Goal: Task Accomplishment & Management: Manage account settings

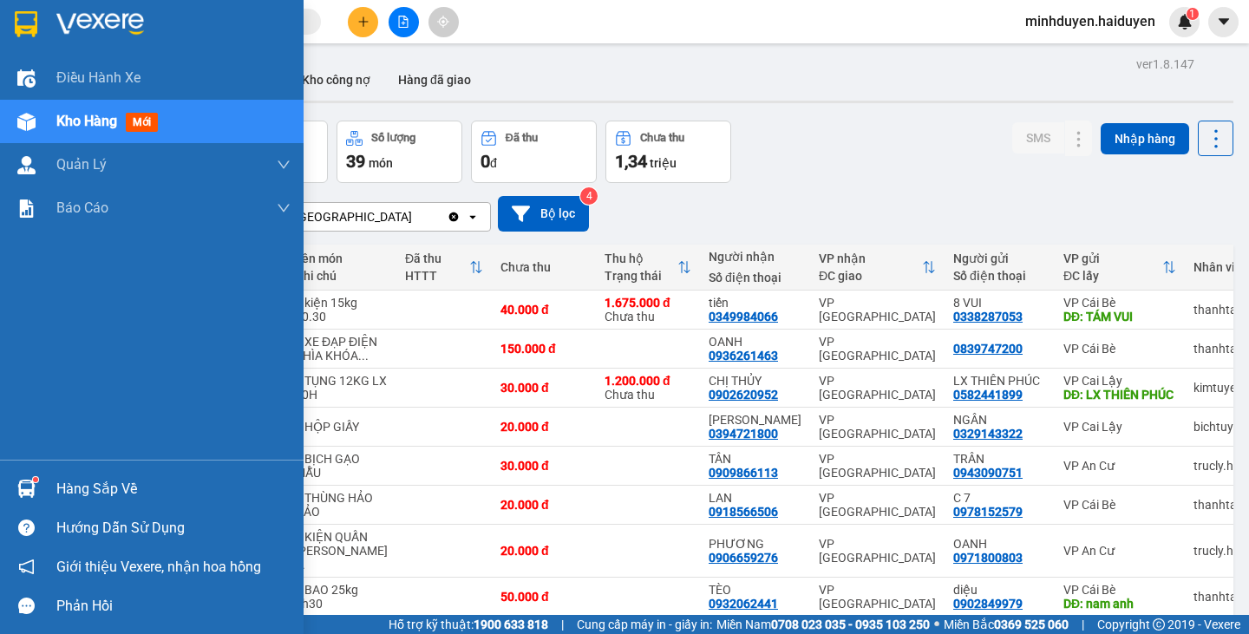
click at [80, 118] on span "Kho hàng" at bounding box center [86, 121] width 61 height 16
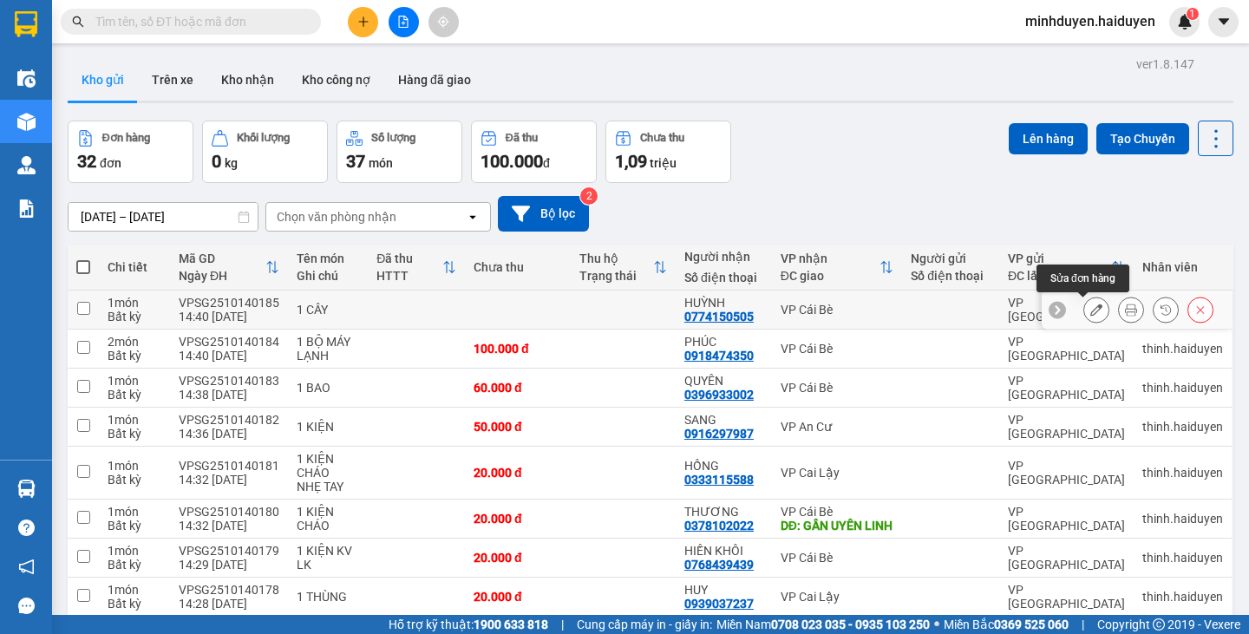
click at [1090, 311] on icon at bounding box center [1096, 310] width 12 height 12
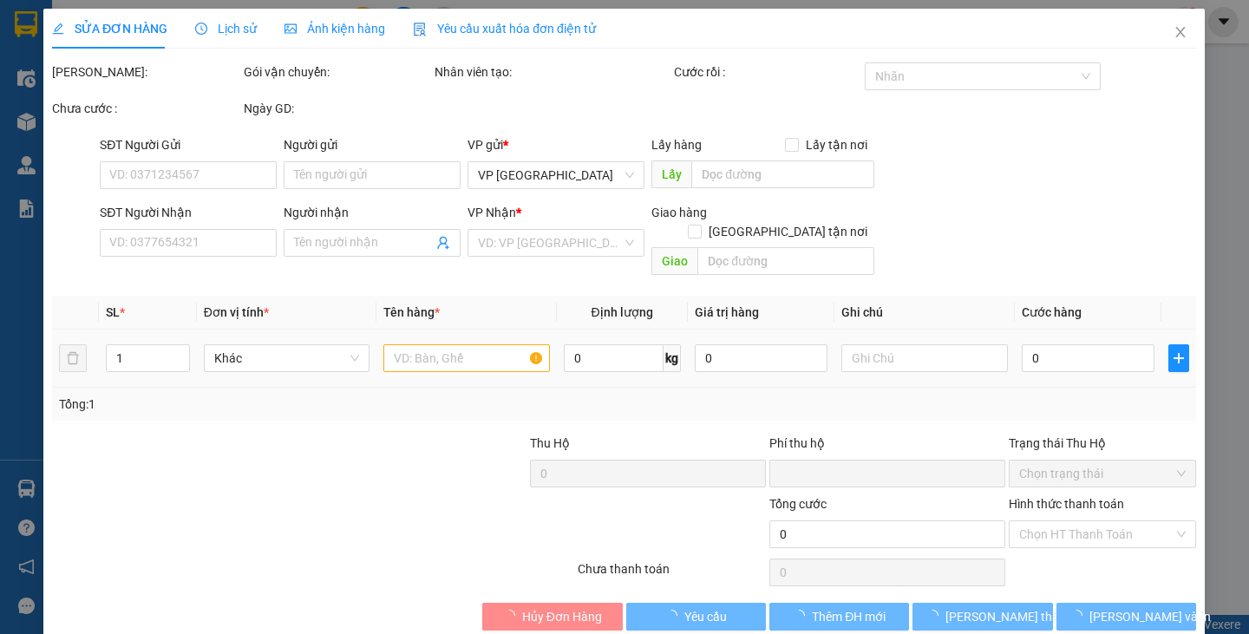
type input "0774150505"
type input "HUỲNH"
type input "0"
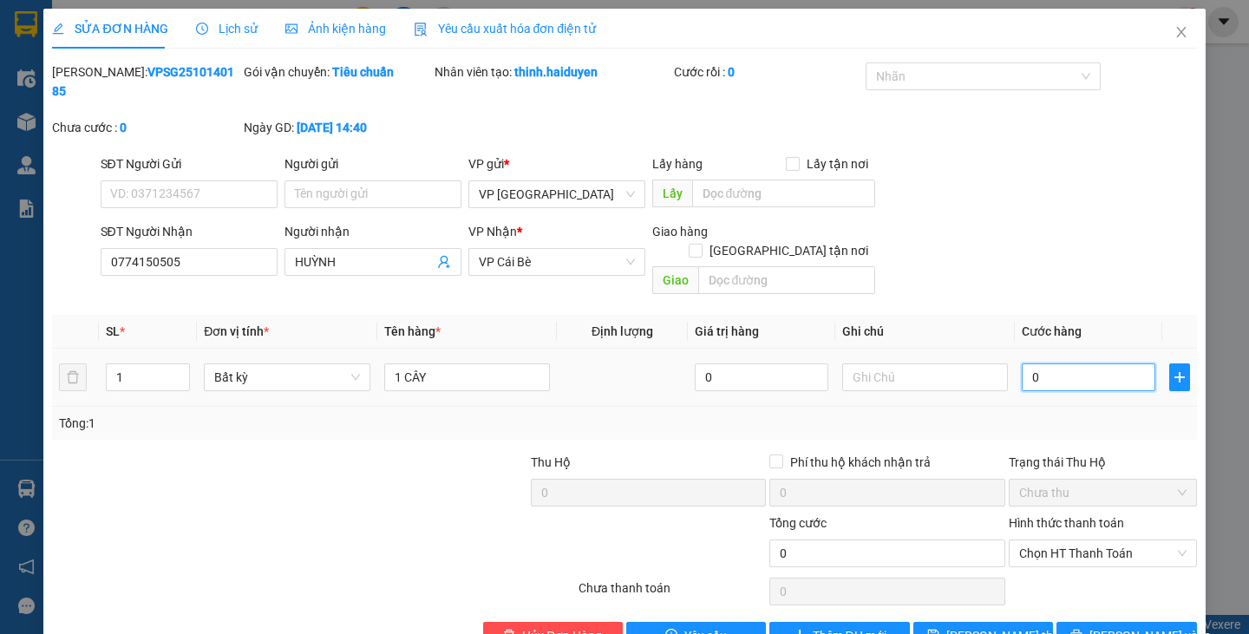
click at [1060, 363] on input "0" at bounding box center [1089, 377] width 134 height 28
type input "5"
type input "005"
type input "50"
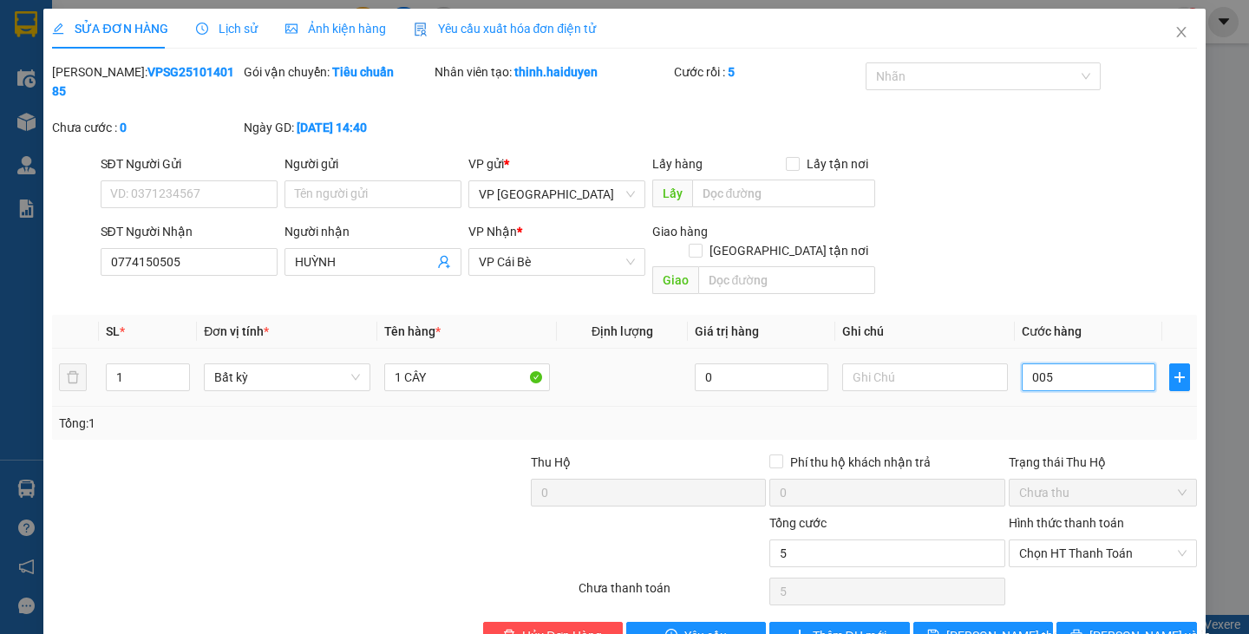
type input "50"
type input "0.050"
click at [1017, 622] on button "Lưu thay đổi" at bounding box center [983, 636] width 140 height 28
type input "50.000"
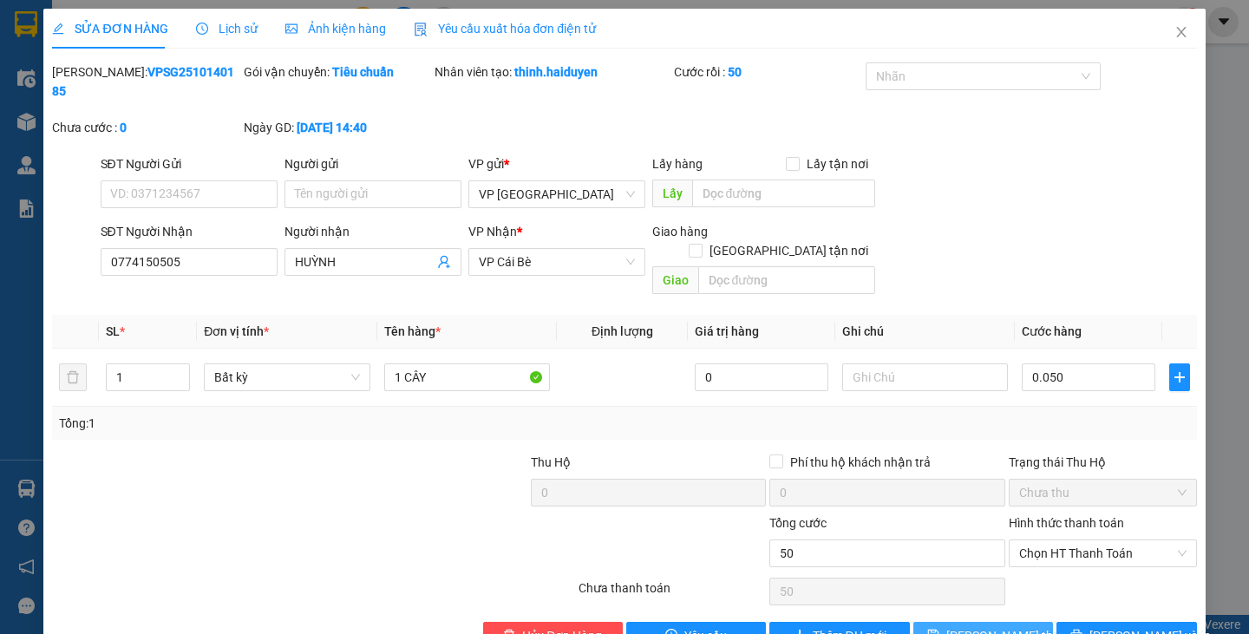
type input "50.000"
